Goal: Task Accomplishment & Management: Use online tool/utility

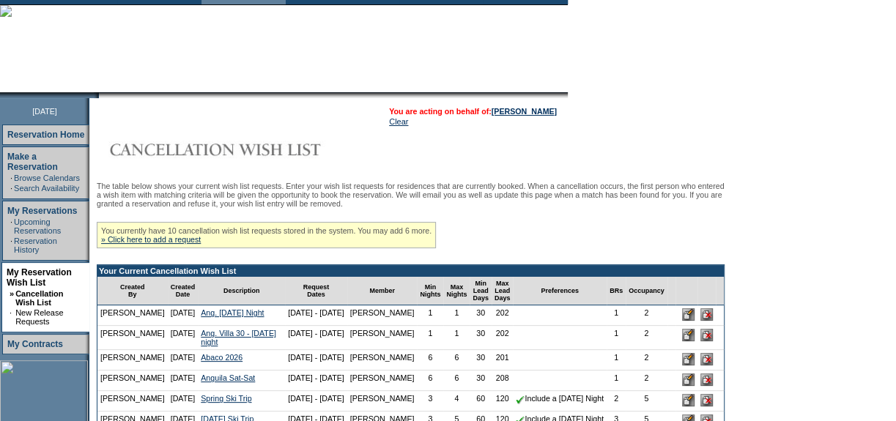
scroll to position [199, 0]
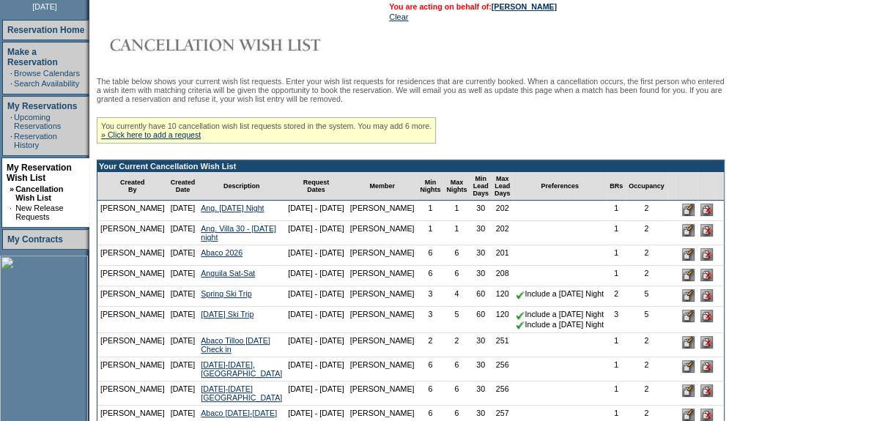
click at [700, 216] on input "image" at bounding box center [706, 210] width 12 height 12
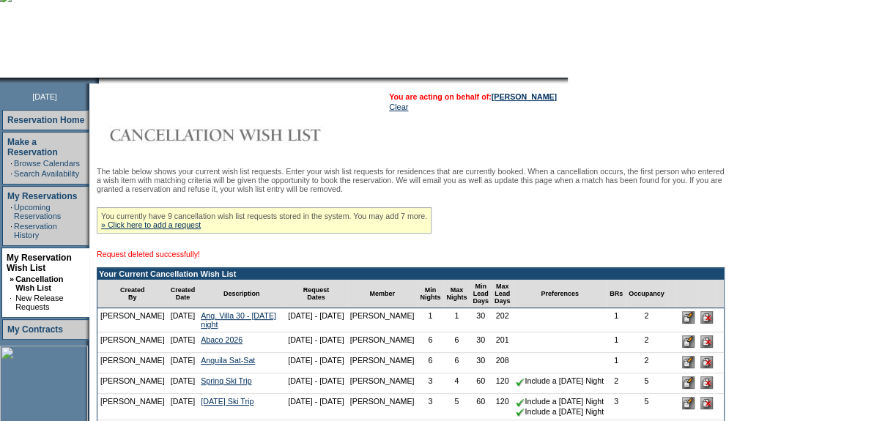
scroll to position [133, 0]
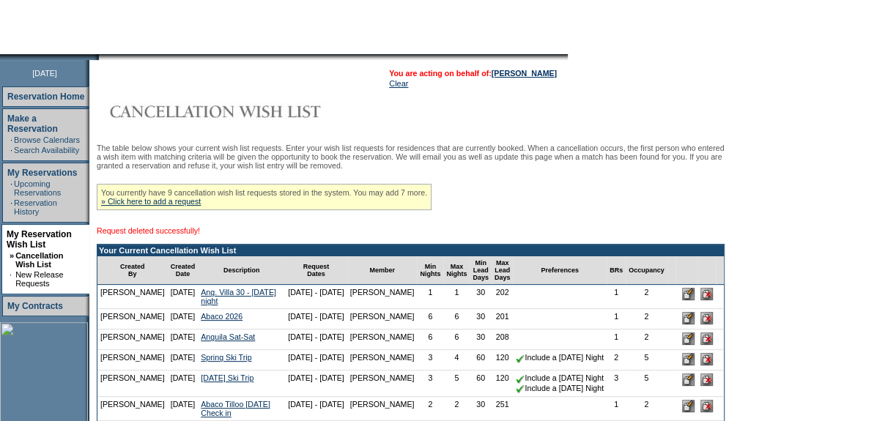
click at [700, 300] on input "image" at bounding box center [706, 294] width 12 height 12
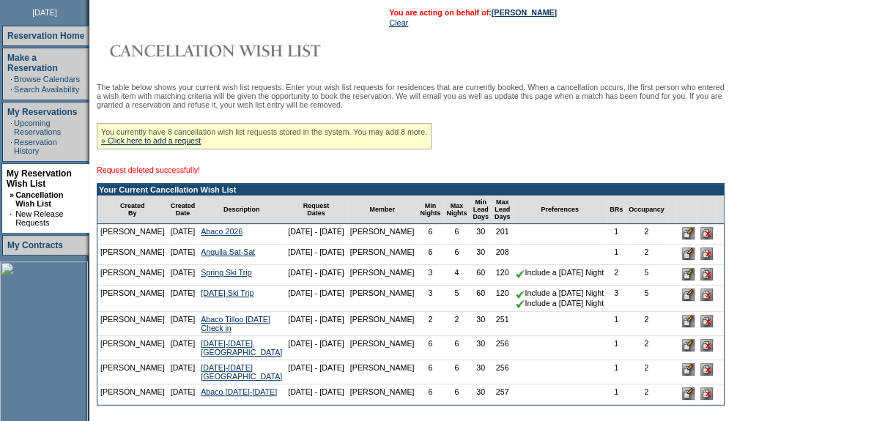
scroll to position [199, 0]
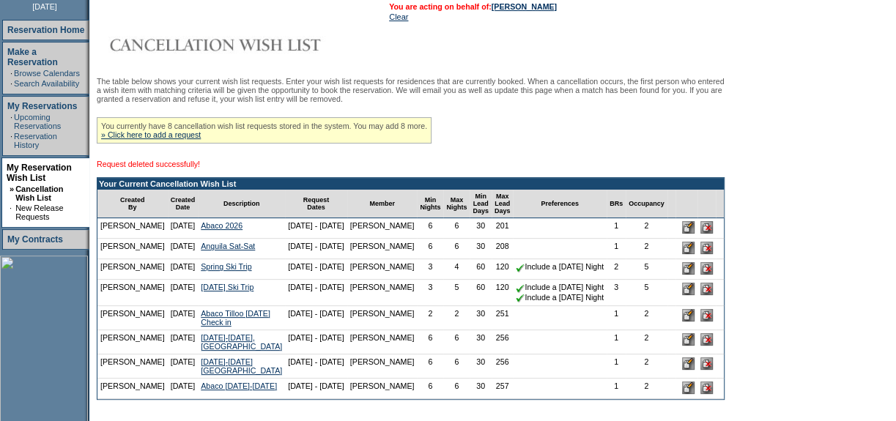
click at [700, 254] on input "image" at bounding box center [706, 248] width 12 height 12
